Goal: Task Accomplishment & Management: Use online tool/utility

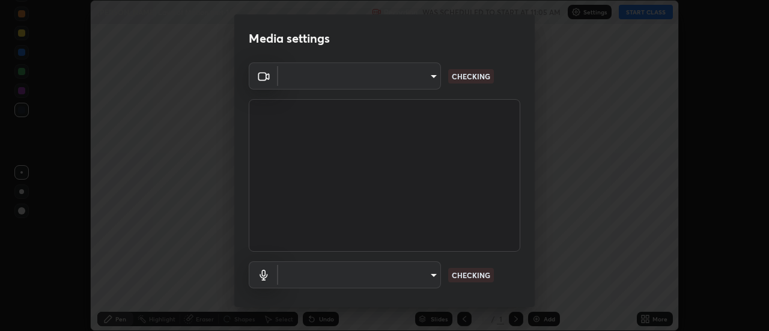
scroll to position [331, 769]
type input "e2aa400b7bb40988937289f1826270d99bb774d75893401bafd8ee5ef144e594"
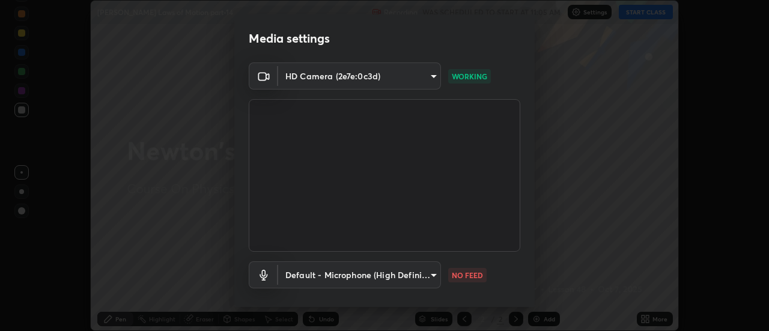
click at [321, 273] on body "Erase all [PERSON_NAME] Laws of Motion part-14 Recording WAS SCHEDULED TO START…" at bounding box center [384, 165] width 769 height 331
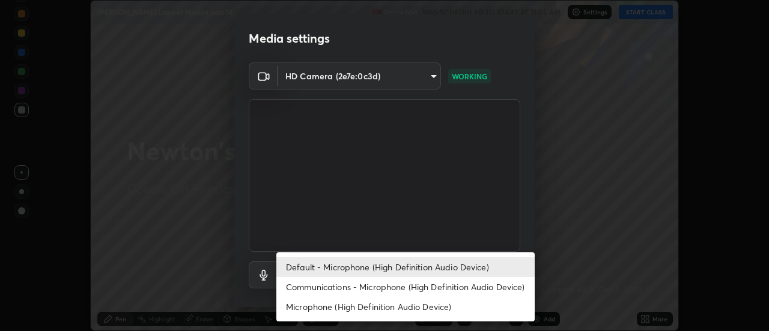
click at [341, 291] on li "Communications - Microphone (High Definition Audio Device)" at bounding box center [405, 287] width 258 height 20
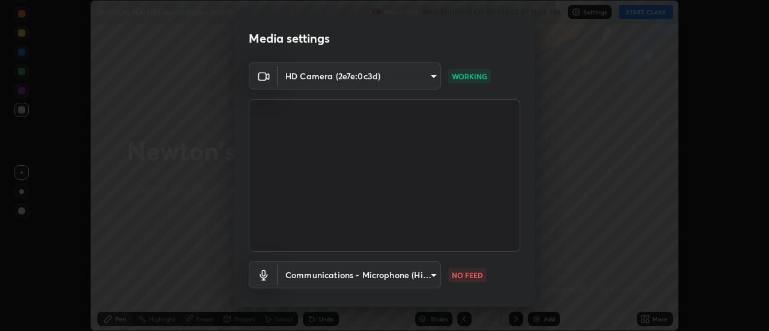
click at [329, 268] on body "Erase all [PERSON_NAME] Laws of Motion part-14 Recording WAS SCHEDULED TO START…" at bounding box center [384, 165] width 769 height 331
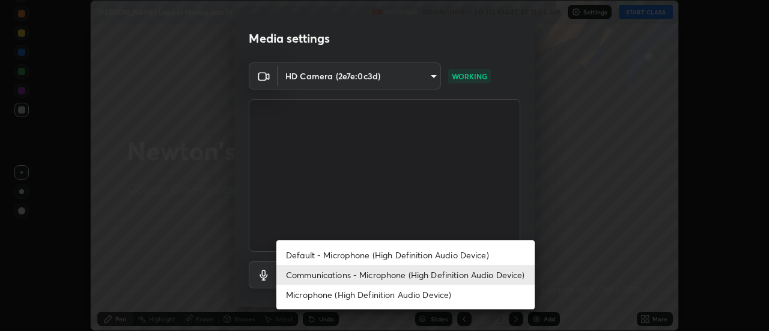
click at [327, 250] on li "Default - Microphone (High Definition Audio Device)" at bounding box center [405, 255] width 258 height 20
type input "default"
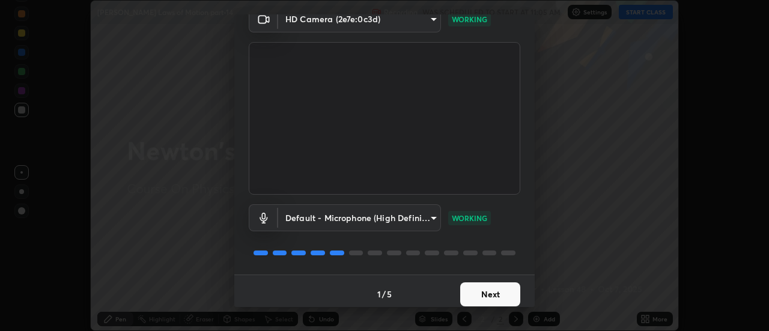
scroll to position [63, 0]
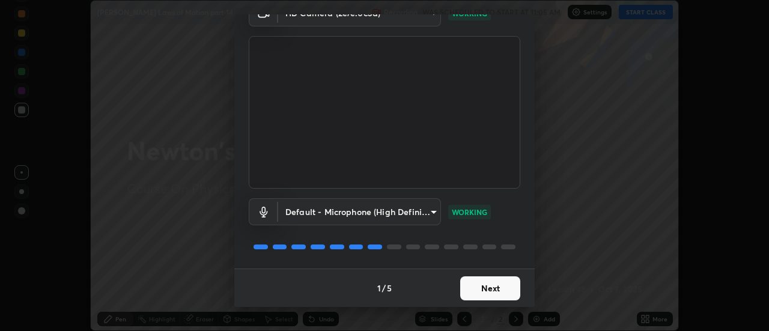
click at [473, 287] on button "Next" at bounding box center [490, 288] width 60 height 24
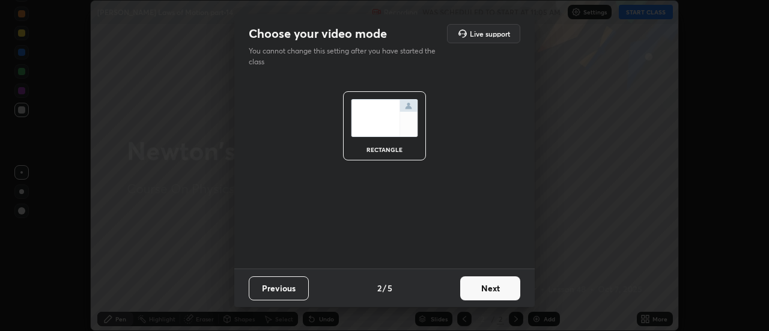
scroll to position [0, 0]
click at [472, 293] on button "Next" at bounding box center [490, 288] width 60 height 24
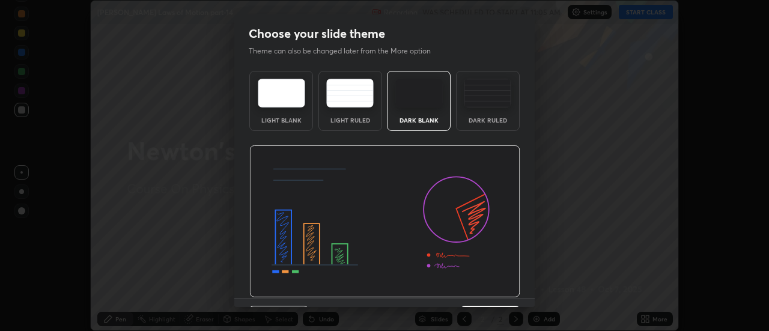
scroll to position [29, 0]
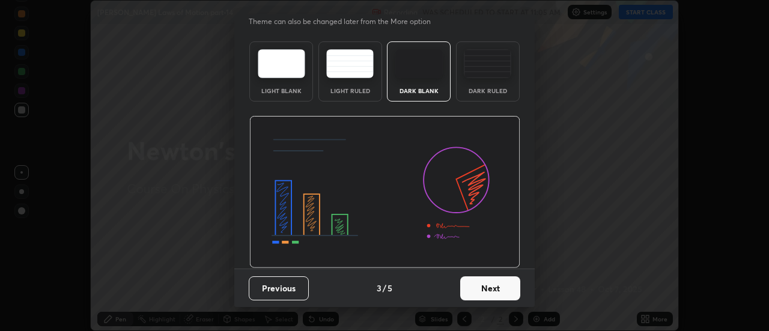
click at [488, 294] on button "Next" at bounding box center [490, 288] width 60 height 24
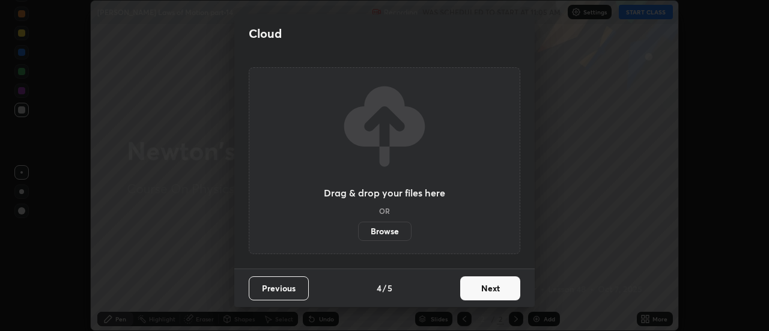
scroll to position [0, 0]
click at [488, 294] on button "Next" at bounding box center [490, 288] width 60 height 24
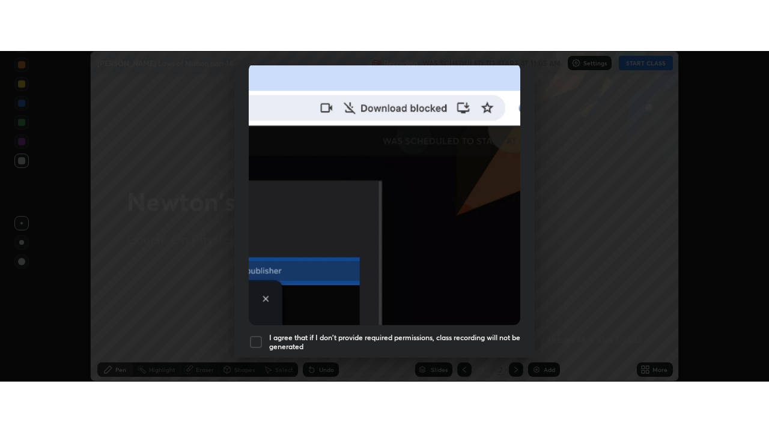
scroll to position [308, 0]
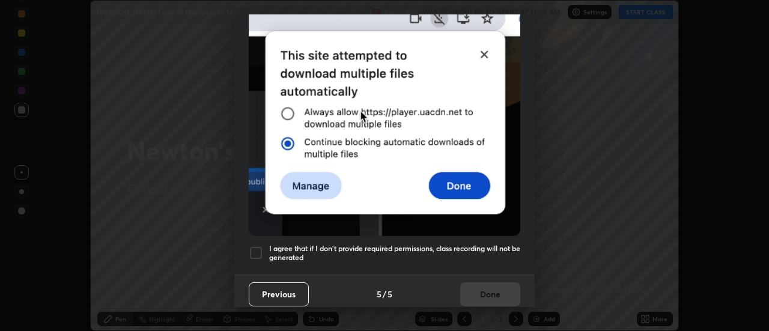
click at [475, 255] on h5 "I agree that if I don't provide required permissions, class recording will not …" at bounding box center [394, 253] width 251 height 19
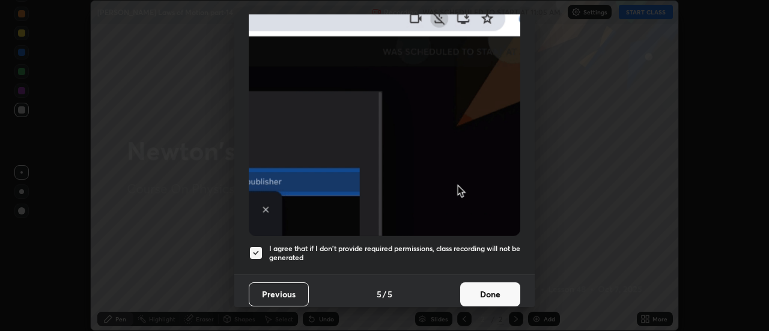
click at [488, 294] on button "Done" at bounding box center [490, 294] width 60 height 24
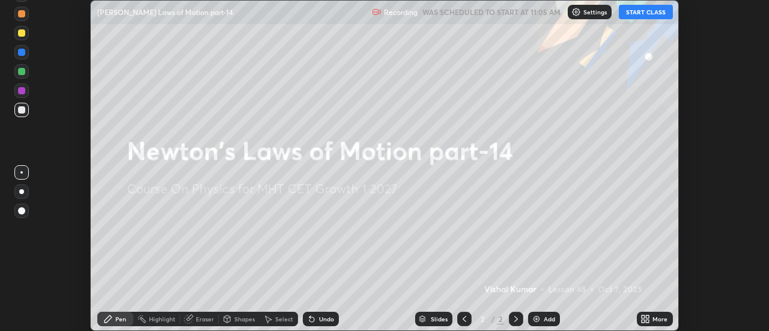
click at [647, 321] on icon at bounding box center [647, 321] width 3 height 3
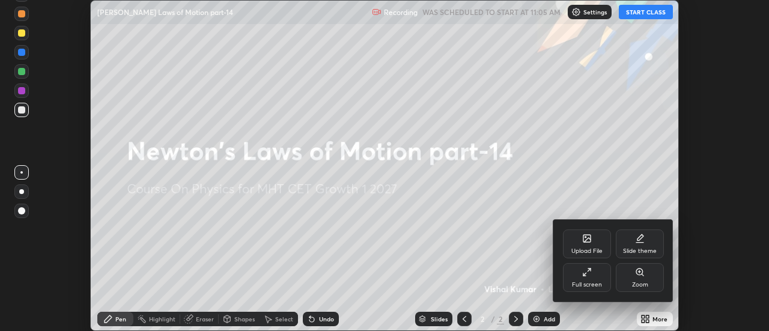
click at [589, 280] on div "Full screen" at bounding box center [587, 277] width 48 height 29
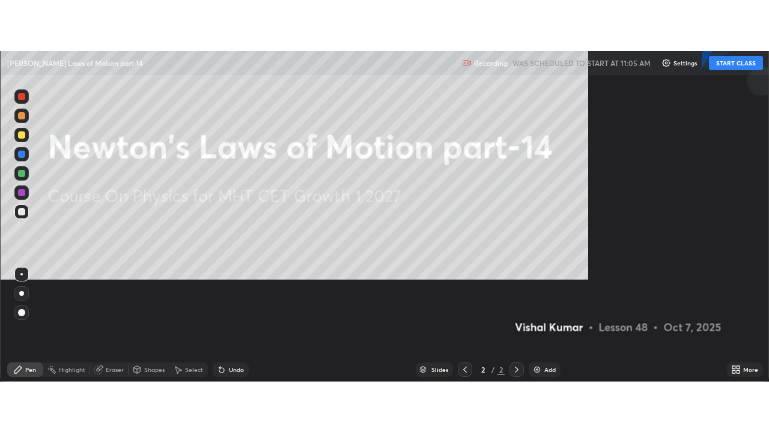
scroll to position [432, 769]
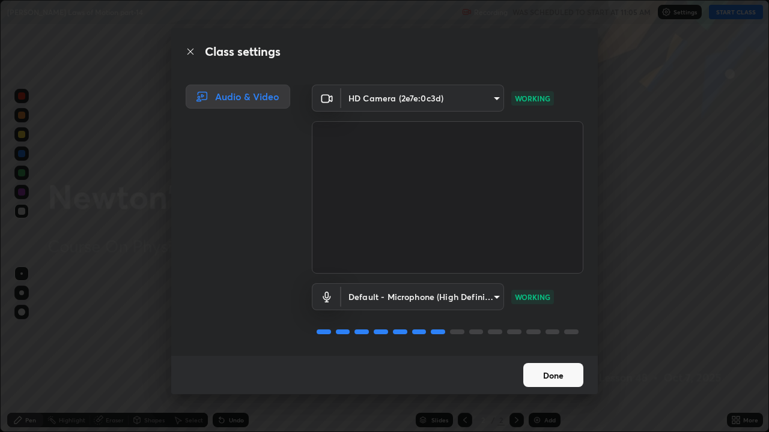
click at [537, 330] on button "Done" at bounding box center [553, 375] width 60 height 24
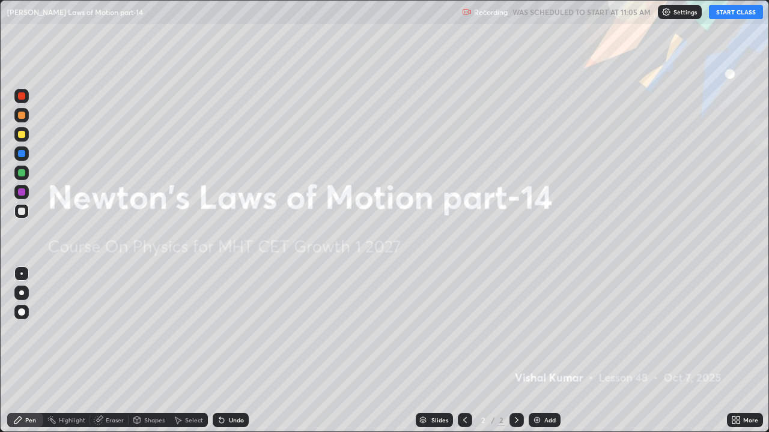
click at [718, 9] on button "START CLASS" at bounding box center [736, 12] width 54 height 14
click at [22, 136] on div at bounding box center [21, 134] width 7 height 7
click at [22, 293] on div at bounding box center [21, 293] width 5 height 5
click at [542, 330] on div "Add" at bounding box center [545, 420] width 32 height 14
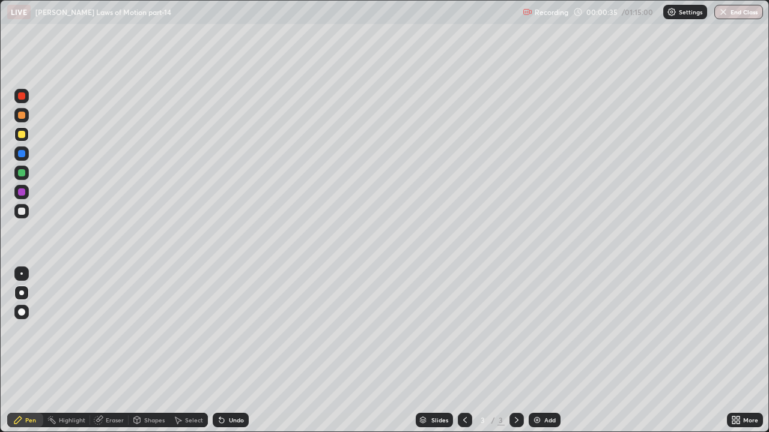
click at [225, 330] on div "Undo" at bounding box center [231, 420] width 36 height 14
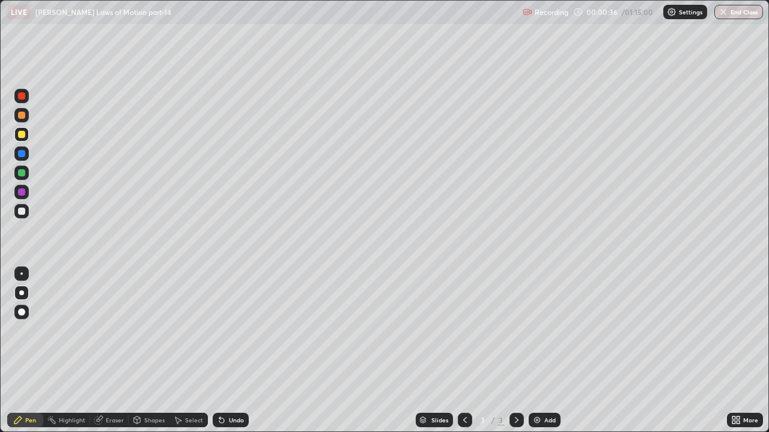
click at [225, 330] on div "Undo" at bounding box center [231, 420] width 36 height 14
click at [222, 330] on icon at bounding box center [222, 421] width 10 height 10
click at [222, 330] on div "Undo" at bounding box center [231, 420] width 36 height 14
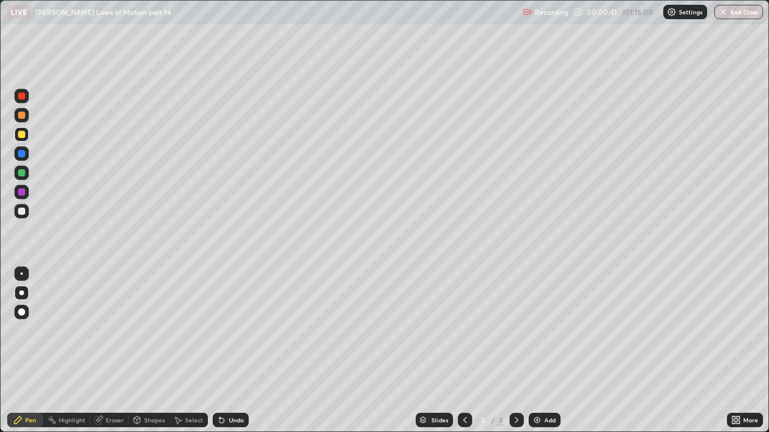
click at [222, 330] on div "Undo" at bounding box center [231, 420] width 36 height 14
click at [217, 330] on div "Undo" at bounding box center [231, 420] width 36 height 14
click at [214, 330] on div "Undo" at bounding box center [231, 420] width 36 height 14
click at [216, 330] on div "Undo" at bounding box center [231, 420] width 36 height 14
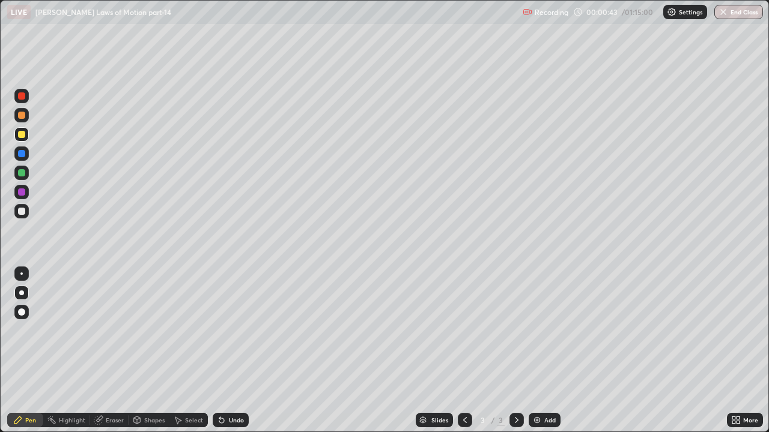
click at [220, 330] on icon at bounding box center [221, 421] width 5 height 5
click at [222, 330] on div "Undo" at bounding box center [231, 420] width 36 height 14
click at [219, 330] on icon at bounding box center [221, 421] width 5 height 5
click at [219, 330] on icon at bounding box center [219, 417] width 1 height 1
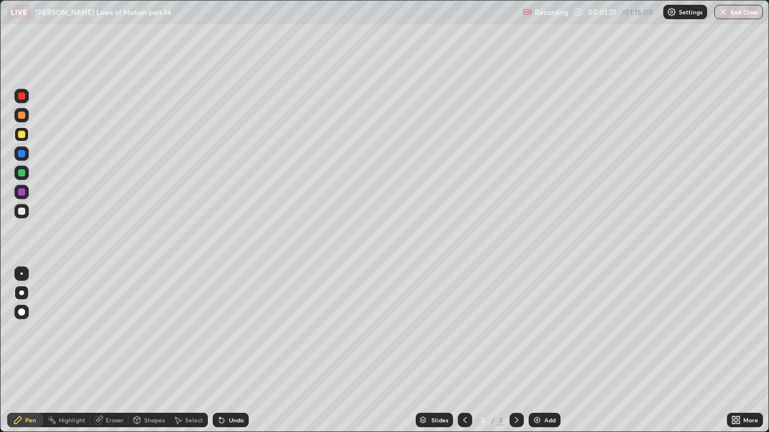
click at [219, 330] on icon at bounding box center [221, 421] width 5 height 5
click at [219, 330] on icon at bounding box center [219, 417] width 1 height 1
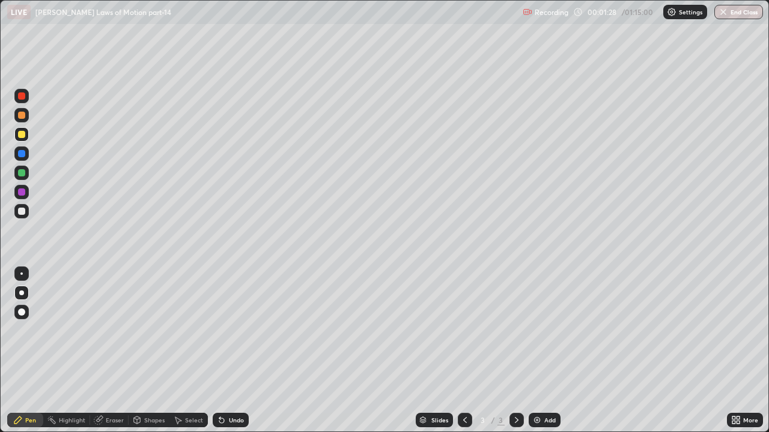
click at [225, 330] on div "Undo" at bounding box center [231, 420] width 36 height 14
click at [231, 330] on div "Undo" at bounding box center [236, 420] width 15 height 6
click at [232, 330] on div "Undo" at bounding box center [236, 420] width 15 height 6
click at [21, 213] on div at bounding box center [21, 211] width 7 height 7
click at [229, 330] on div "Undo" at bounding box center [236, 420] width 15 height 6
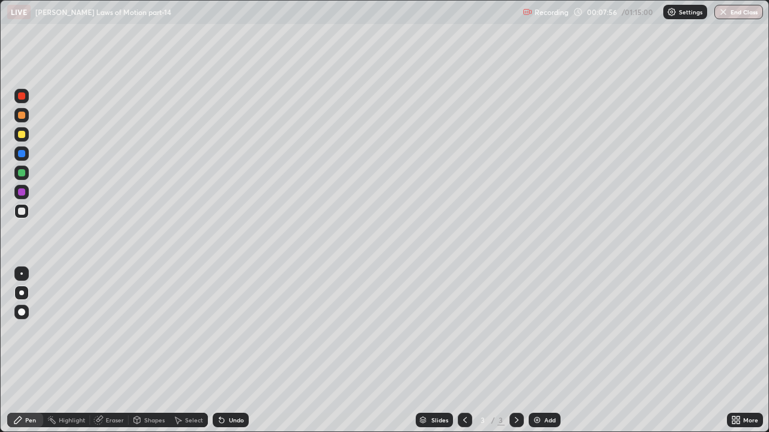
click at [229, 330] on div "Undo" at bounding box center [236, 420] width 15 height 6
click at [226, 330] on div "Undo" at bounding box center [231, 420] width 36 height 14
click at [545, 330] on div "Add" at bounding box center [549, 420] width 11 height 6
click at [23, 133] on div at bounding box center [21, 134] width 7 height 7
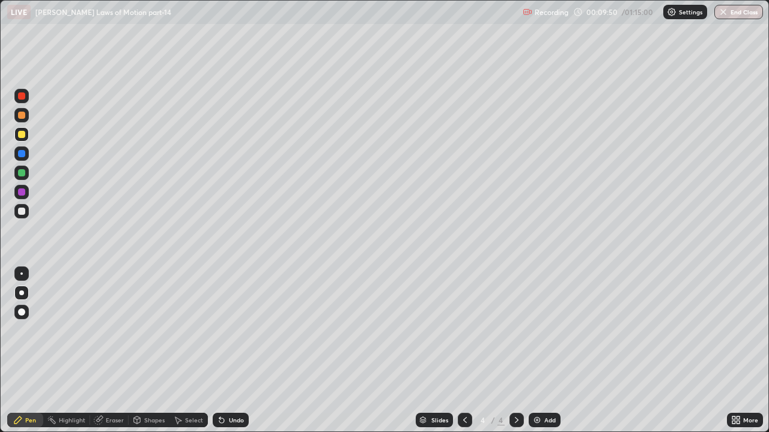
click at [232, 330] on div "Undo" at bounding box center [236, 420] width 15 height 6
click at [19, 193] on div at bounding box center [21, 192] width 7 height 7
click at [24, 175] on div at bounding box center [21, 172] width 7 height 7
click at [23, 135] on div at bounding box center [21, 134] width 7 height 7
click at [25, 114] on div at bounding box center [21, 115] width 7 height 7
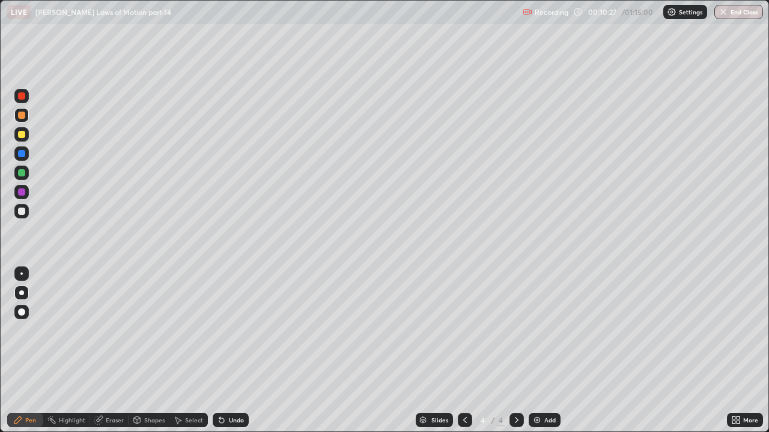
click at [22, 174] on div at bounding box center [21, 172] width 7 height 7
click at [20, 117] on div at bounding box center [21, 115] width 7 height 7
click at [19, 213] on div at bounding box center [21, 211] width 7 height 7
click at [22, 192] on div at bounding box center [21, 192] width 7 height 7
click at [23, 216] on div at bounding box center [21, 211] width 14 height 14
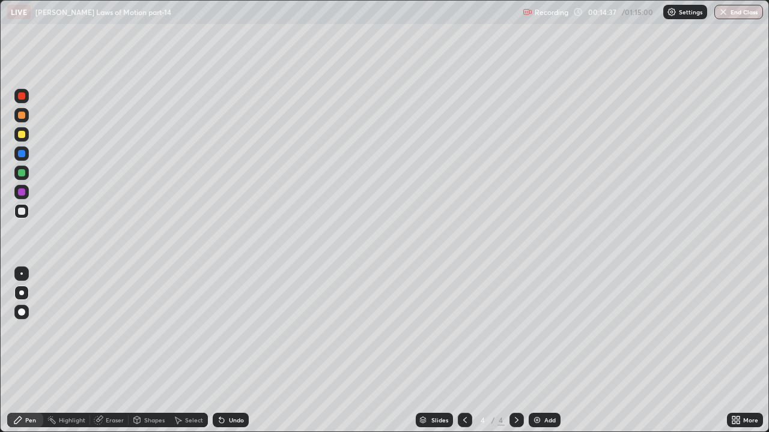
click at [466, 330] on icon at bounding box center [465, 421] width 10 height 10
click at [516, 330] on icon at bounding box center [517, 420] width 4 height 6
click at [465, 330] on icon at bounding box center [465, 420] width 4 height 6
click at [515, 330] on icon at bounding box center [517, 421] width 10 height 10
click at [458, 330] on div at bounding box center [465, 420] width 14 height 24
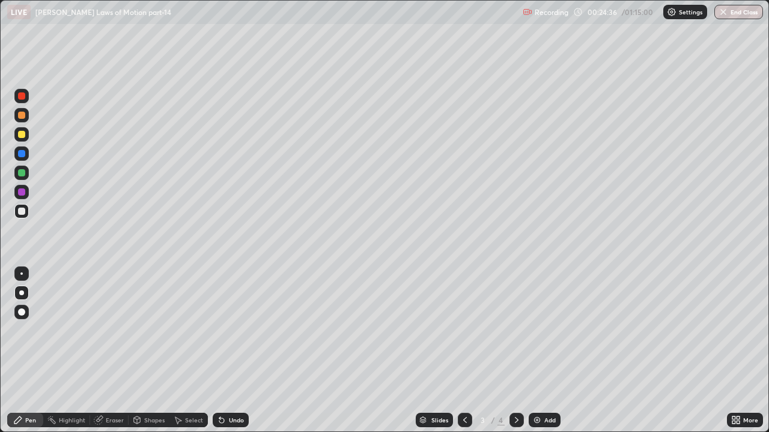
click at [515, 330] on icon at bounding box center [517, 421] width 10 height 10
click at [545, 330] on div "Add" at bounding box center [549, 420] width 11 height 6
click at [22, 139] on div at bounding box center [21, 134] width 14 height 14
click at [19, 173] on div at bounding box center [21, 172] width 7 height 7
click at [229, 330] on div "Undo" at bounding box center [236, 420] width 15 height 6
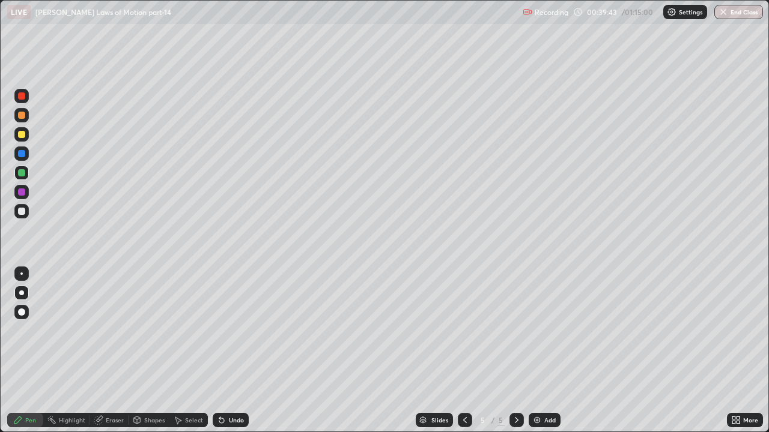
click at [229, 330] on div "Undo" at bounding box center [231, 420] width 36 height 14
click at [235, 330] on div "Undo" at bounding box center [236, 420] width 15 height 6
click at [233, 330] on div "Undo" at bounding box center [236, 420] width 15 height 6
click at [232, 330] on div "Undo" at bounding box center [236, 420] width 15 height 6
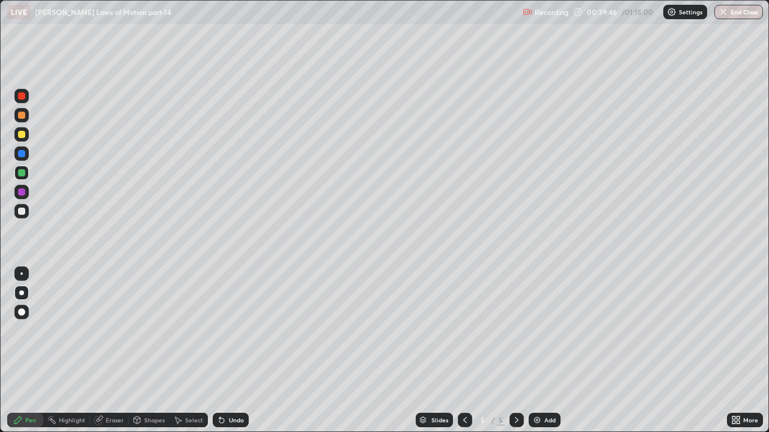
click at [234, 330] on div "Undo" at bounding box center [231, 420] width 36 height 14
click at [232, 330] on div "Undo" at bounding box center [231, 420] width 36 height 14
click at [232, 330] on div "Undo" at bounding box center [236, 420] width 15 height 6
click at [231, 330] on div "Undo" at bounding box center [231, 420] width 36 height 14
click at [26, 115] on div at bounding box center [21, 115] width 14 height 14
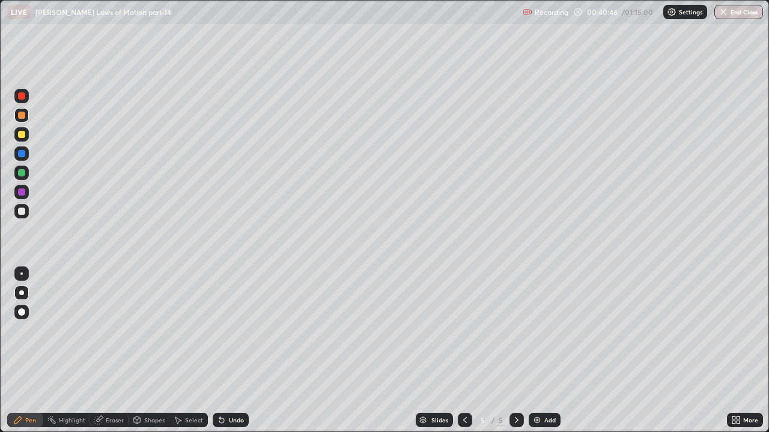
click at [20, 213] on div at bounding box center [21, 211] width 7 height 7
click at [542, 330] on div "Add" at bounding box center [545, 420] width 32 height 14
click at [150, 330] on div "Shapes" at bounding box center [149, 420] width 41 height 14
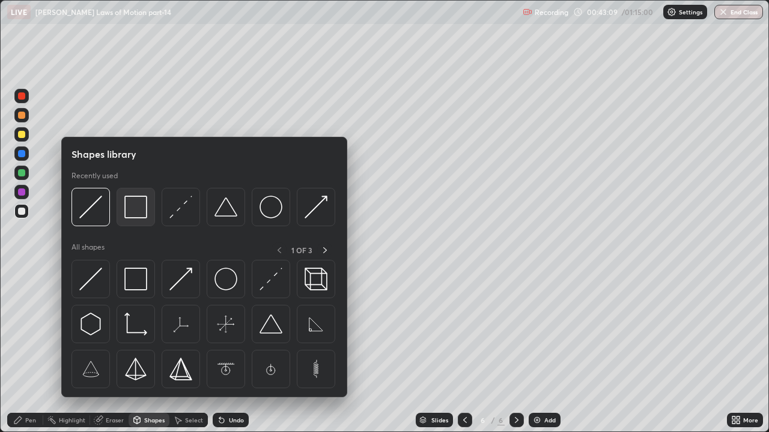
click at [139, 205] on img at bounding box center [135, 207] width 23 height 23
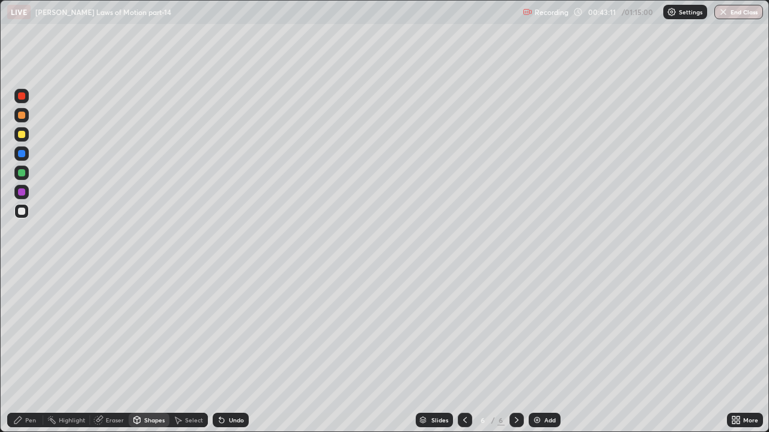
click at [28, 330] on div "Pen" at bounding box center [30, 420] width 11 height 6
click at [20, 193] on div at bounding box center [21, 192] width 7 height 7
click at [23, 172] on div at bounding box center [21, 172] width 7 height 7
click at [23, 132] on div at bounding box center [21, 134] width 7 height 7
click at [539, 330] on img at bounding box center [537, 421] width 10 height 10
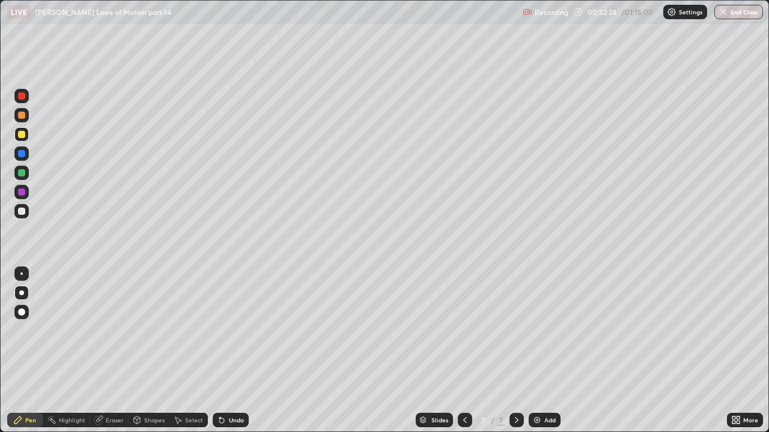
click at [20, 208] on div at bounding box center [21, 211] width 7 height 7
click at [22, 174] on div at bounding box center [21, 172] width 7 height 7
click at [20, 194] on div at bounding box center [21, 192] width 7 height 7
click at [226, 330] on div "Undo" at bounding box center [231, 420] width 36 height 14
click at [229, 330] on div "Undo" at bounding box center [231, 420] width 36 height 14
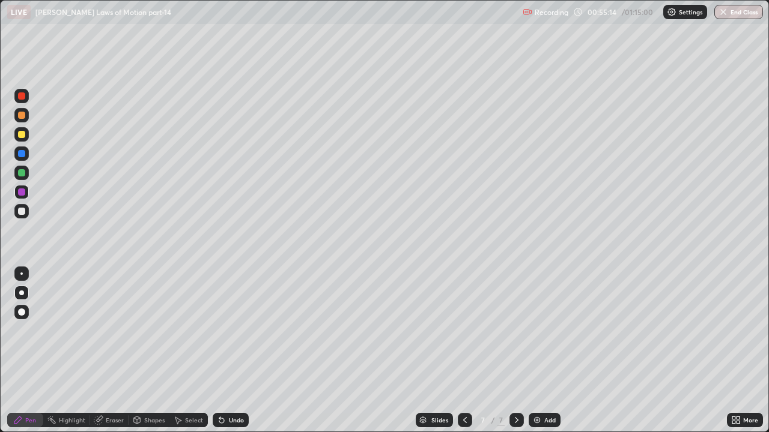
click at [21, 131] on div at bounding box center [21, 134] width 7 height 7
click at [22, 114] on div at bounding box center [21, 115] width 7 height 7
click at [24, 174] on div at bounding box center [21, 172] width 7 height 7
click at [743, 16] on button "End Class" at bounding box center [738, 12] width 49 height 14
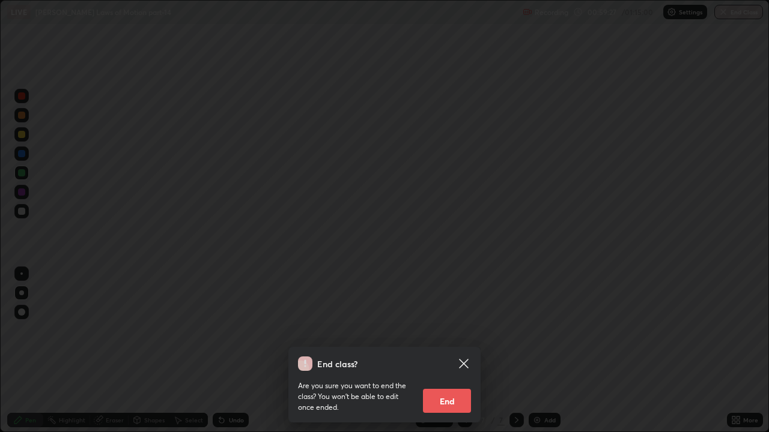
click at [446, 330] on button "End" at bounding box center [447, 401] width 48 height 24
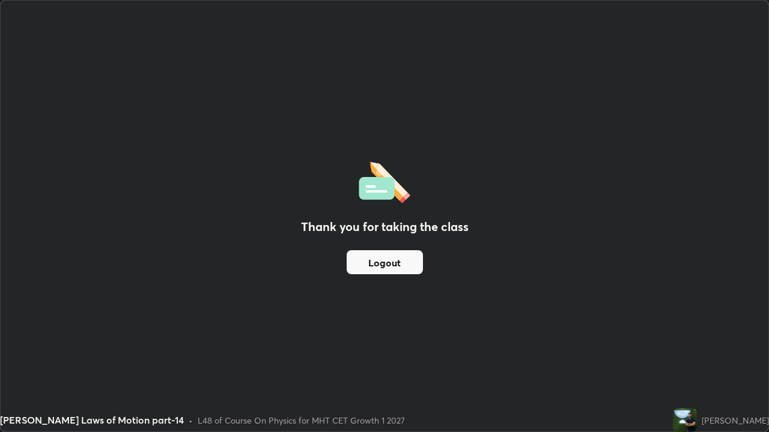
click at [375, 265] on button "Logout" at bounding box center [385, 262] width 76 height 24
